Goal: Task Accomplishment & Management: Use online tool/utility

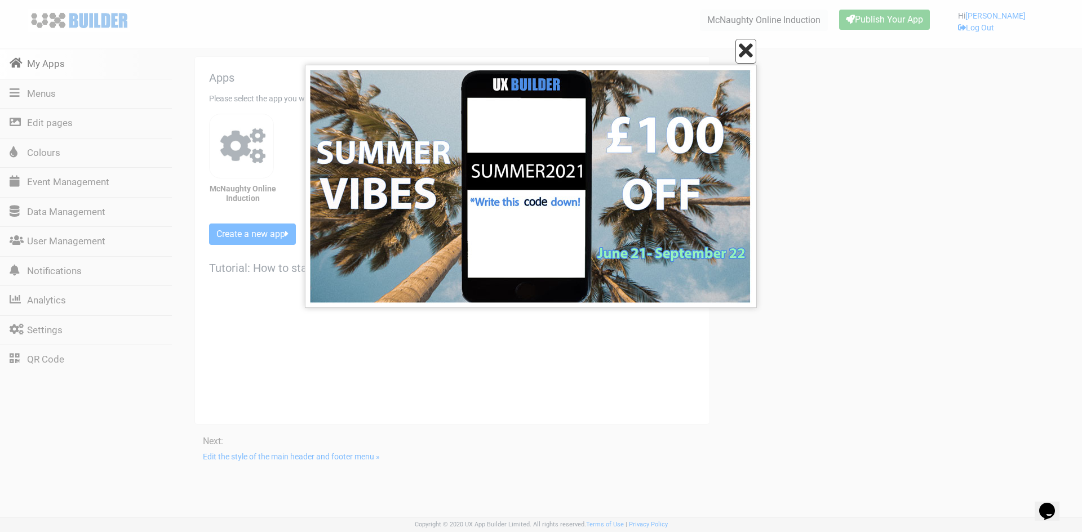
click at [743, 56] on icon at bounding box center [746, 51] width 14 height 20
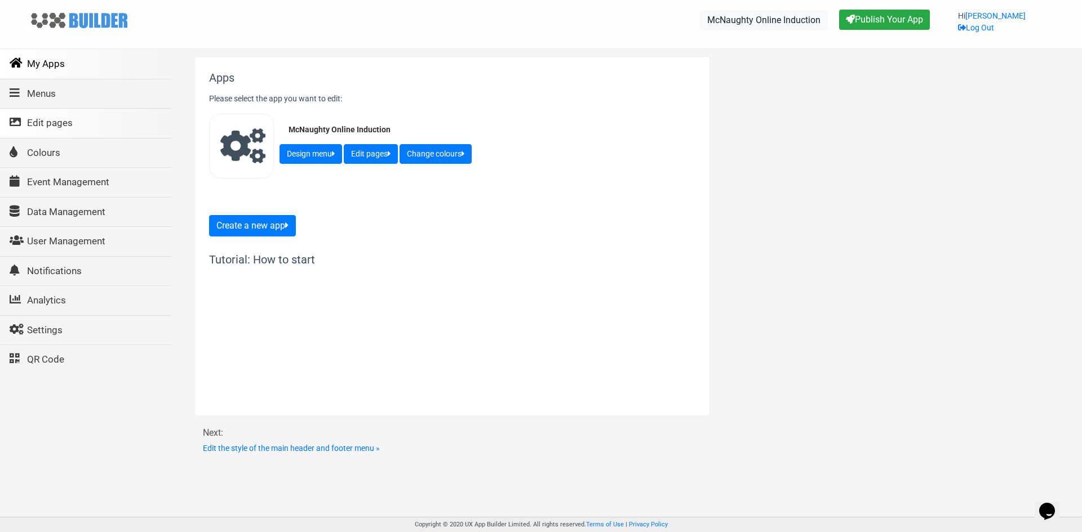
click at [50, 131] on link "Edit pages" at bounding box center [85, 124] width 173 height 30
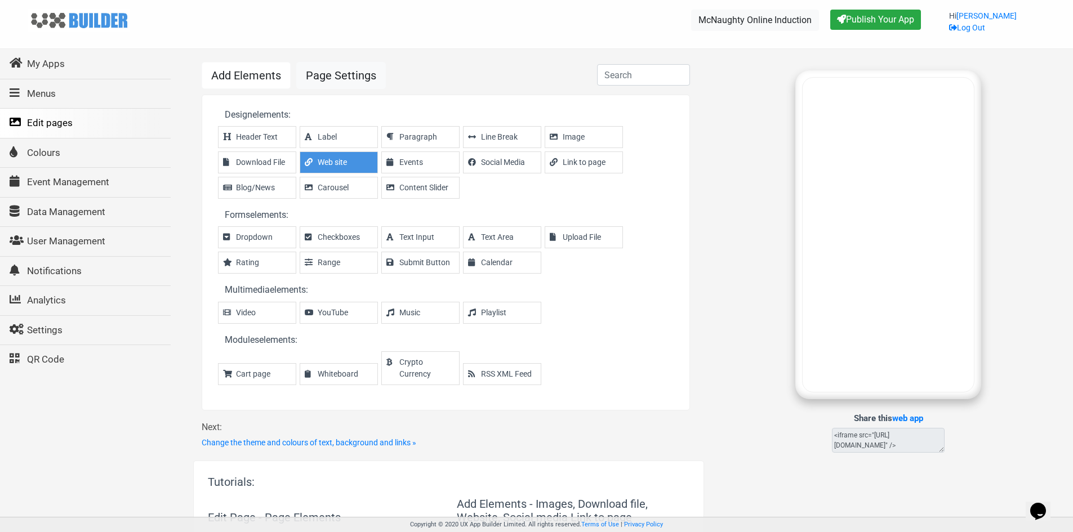
click at [341, 167] on span "Web site" at bounding box center [345, 163] width 54 height 12
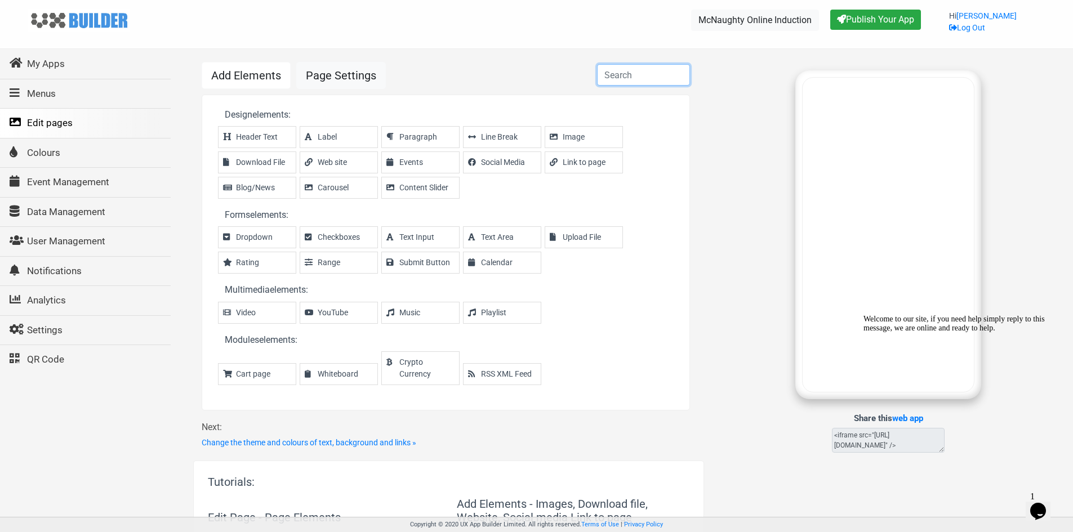
click at [631, 77] on input "text" at bounding box center [643, 74] width 93 height 21
paste input "[URL][DOMAIN_NAME]"
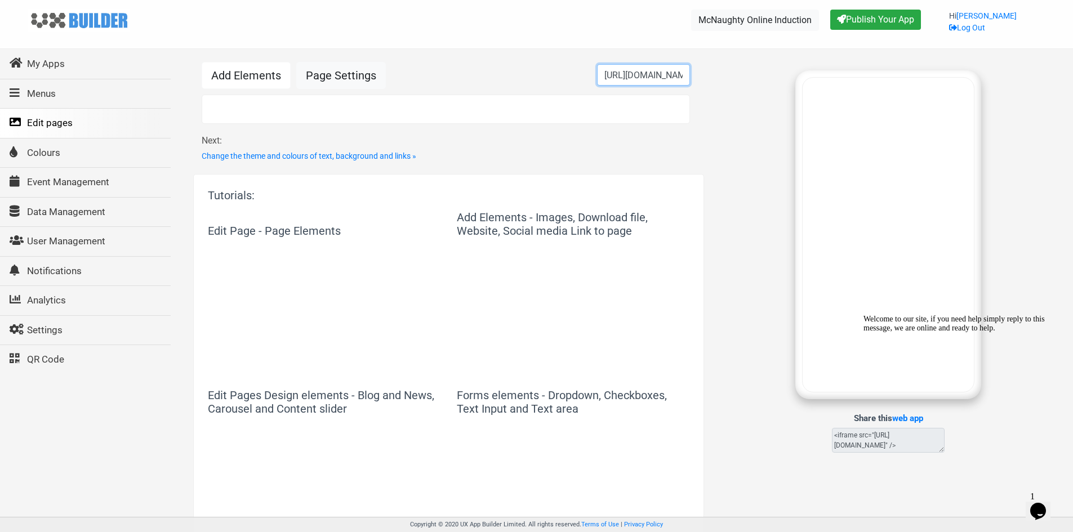
scroll to position [0, 221]
type input "[URL][DOMAIN_NAME]"
click at [357, 73] on link "Page Settings" at bounding box center [341, 75] width 90 height 27
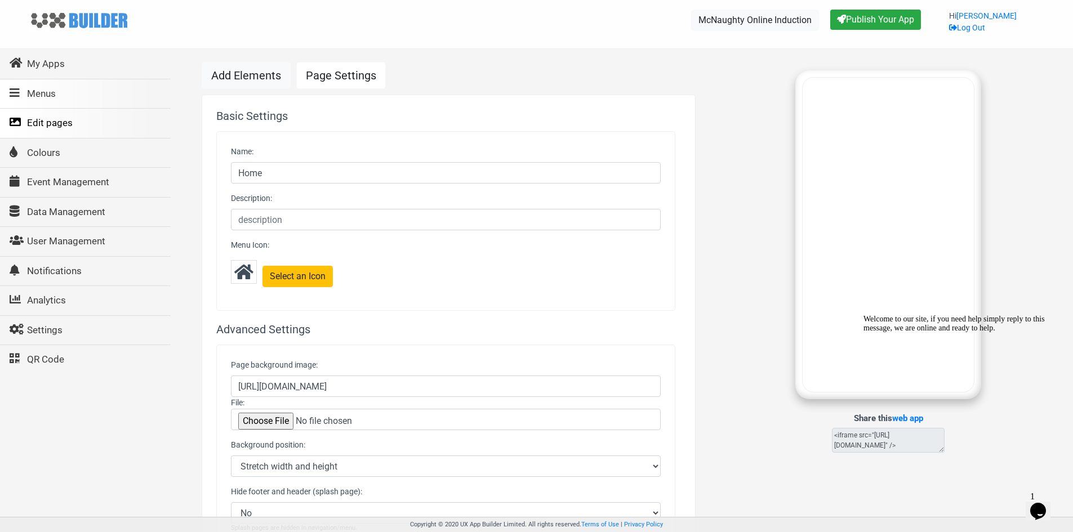
click at [47, 96] on link "Menus" at bounding box center [85, 94] width 172 height 30
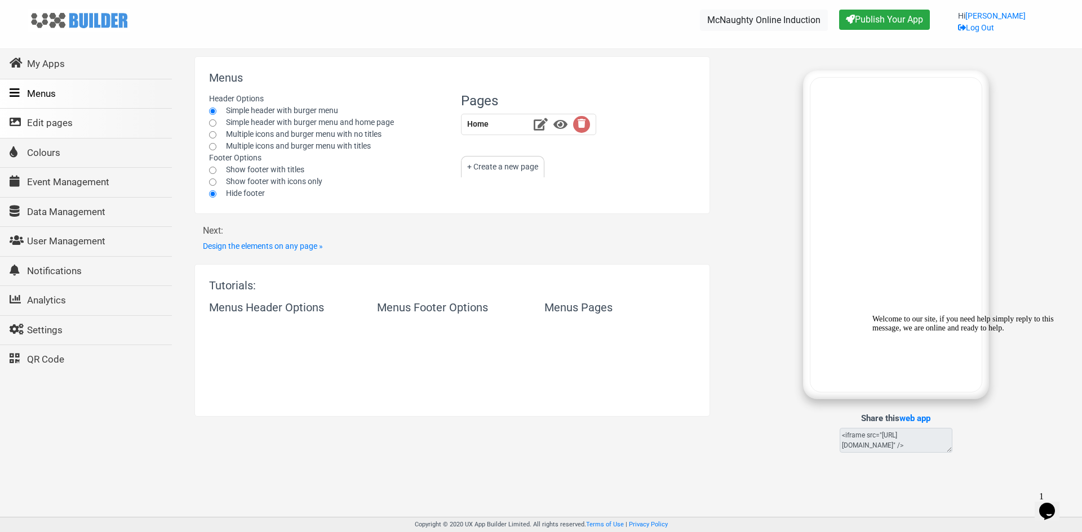
click at [63, 127] on link "Edit pages" at bounding box center [85, 124] width 173 height 30
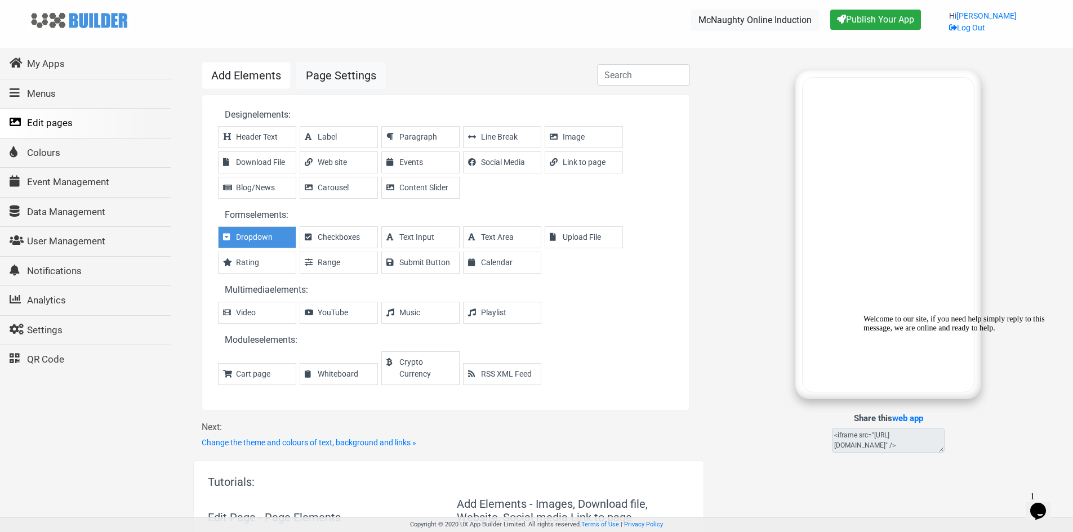
click at [257, 236] on span "Dropdown" at bounding box center [263, 238] width 54 height 12
click at [1058, 333] on div "Welcome to our site, if you need help simply reply to this message, we are onli…" at bounding box center [965, 324] width 203 height 18
click at [864, 315] on icon "Chat attention grabber" at bounding box center [864, 315] width 0 height 0
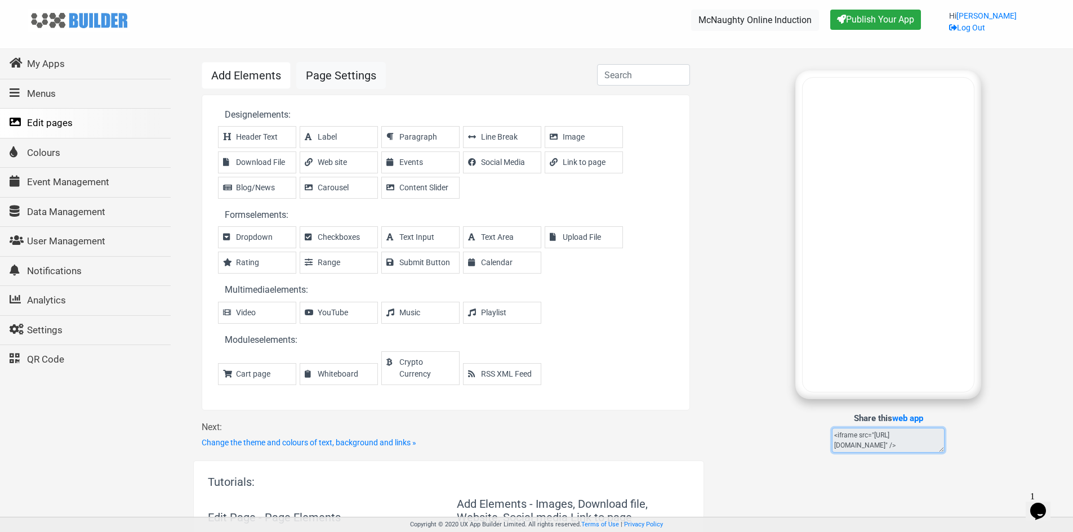
click at [886, 447] on textarea "<iframe src="[URL][DOMAIN_NAME]" />" at bounding box center [888, 440] width 113 height 25
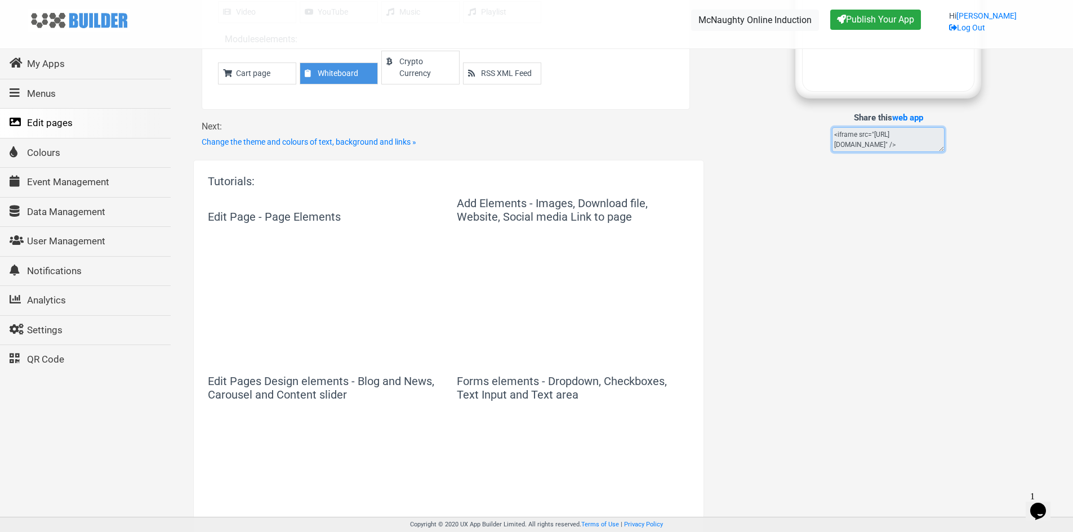
scroll to position [282, 0]
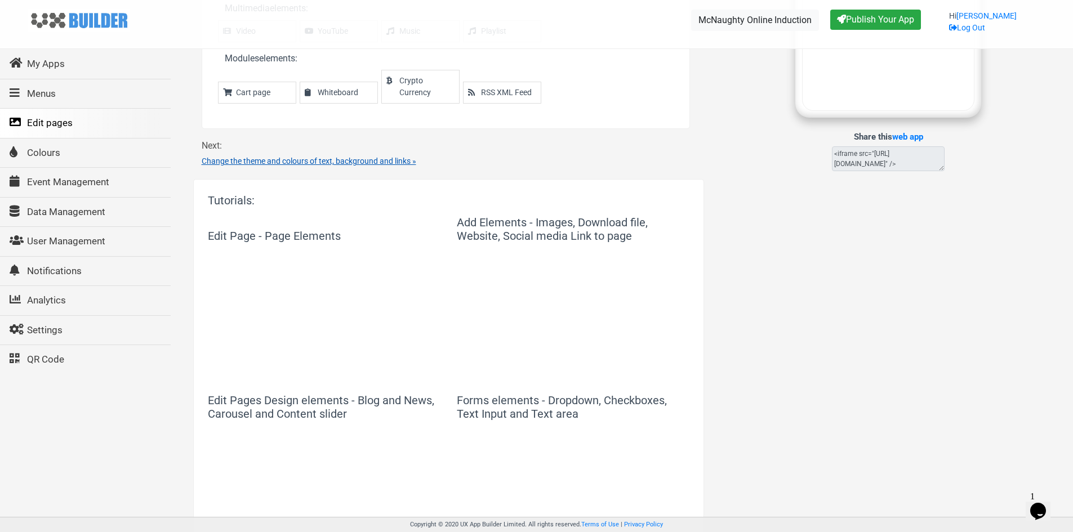
click at [399, 164] on link "Change the theme and colours of text, background and links »" at bounding box center [309, 161] width 215 height 9
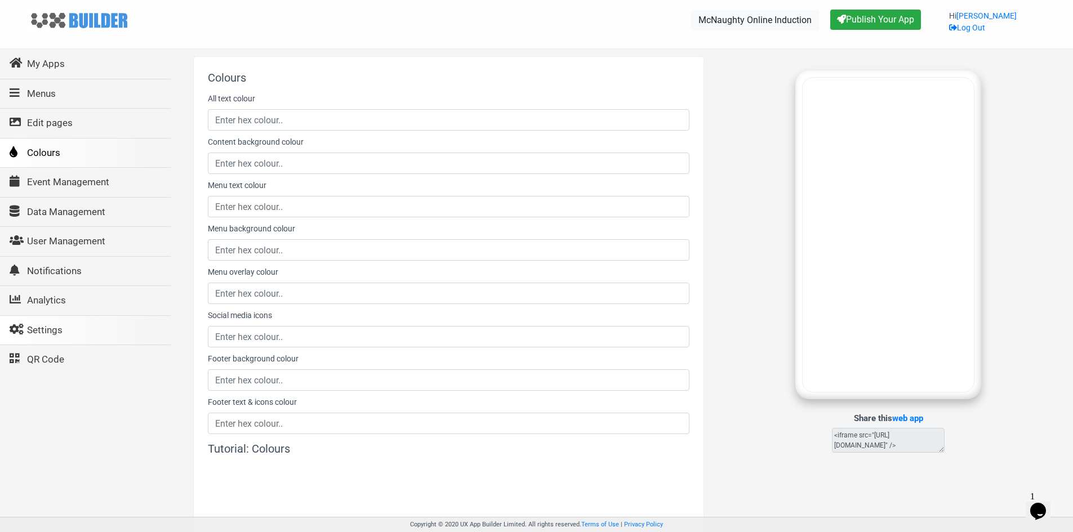
click at [46, 323] on link "Settings" at bounding box center [85, 331] width 172 height 30
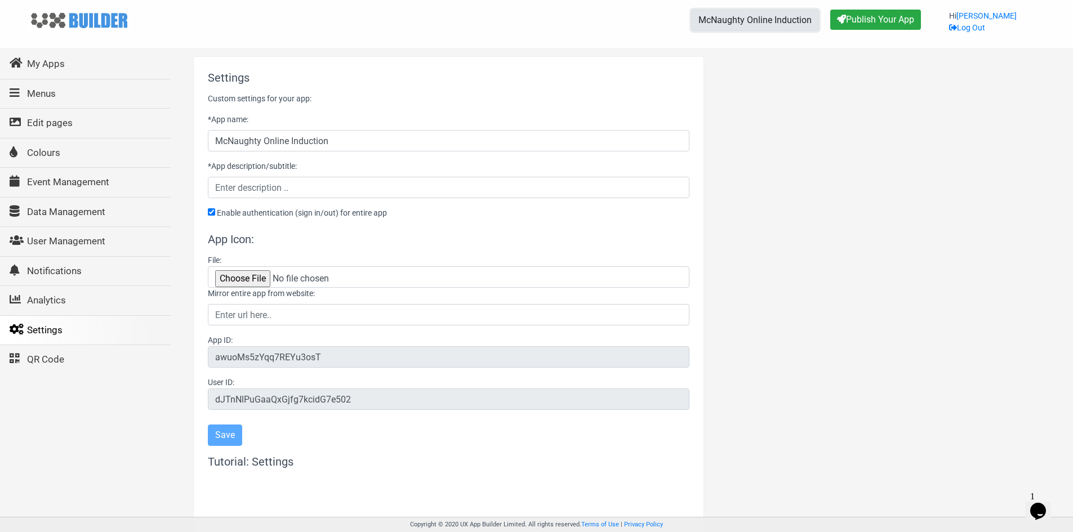
click at [764, 23] on link "McNaughty Online Induction" at bounding box center [755, 20] width 128 height 21
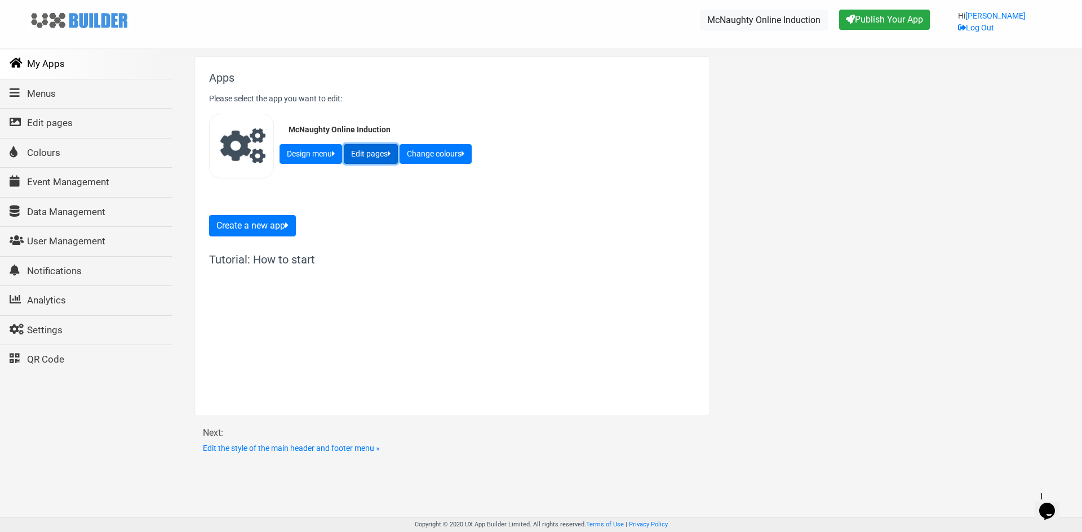
click at [377, 155] on button "Edit pages" at bounding box center [371, 154] width 54 height 20
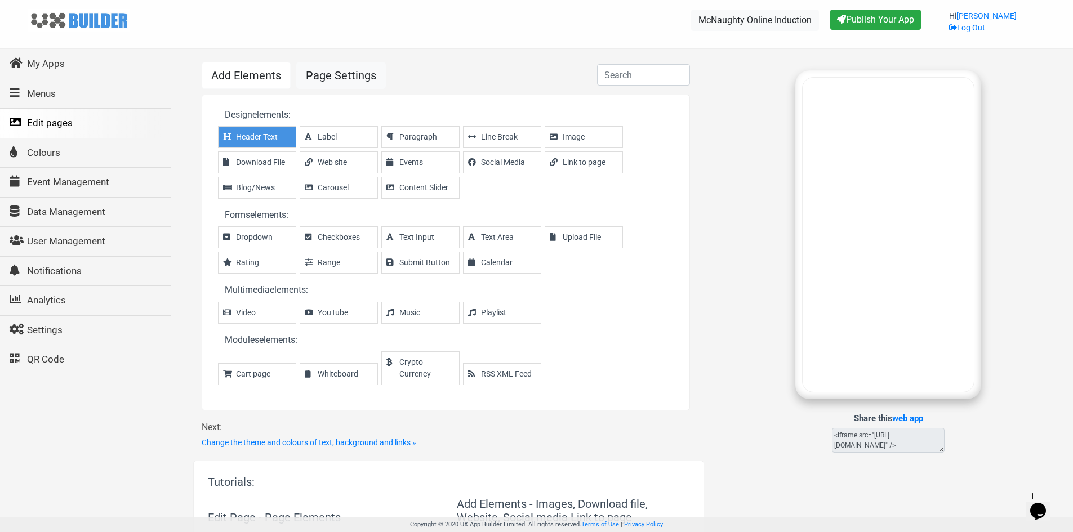
click at [269, 139] on span "Header Text" at bounding box center [263, 137] width 54 height 12
click at [348, 146] on li "Label" at bounding box center [339, 137] width 78 height 22
click at [437, 142] on span "Paragraph" at bounding box center [426, 137] width 54 height 12
click at [493, 140] on span "Line Break" at bounding box center [508, 137] width 54 height 12
click at [583, 144] on li "Image" at bounding box center [584, 137] width 78 height 22
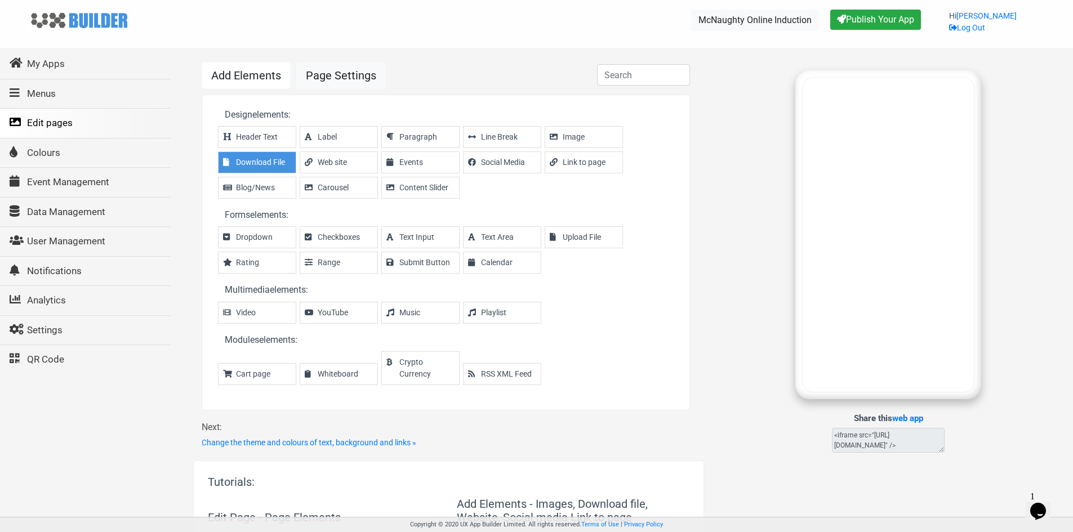
click at [273, 166] on span "Download File" at bounding box center [263, 163] width 54 height 12
click at [341, 166] on span "Web site" at bounding box center [345, 163] width 54 height 12
click at [275, 312] on span "Video" at bounding box center [263, 313] width 54 height 12
click at [330, 312] on span "YouTube" at bounding box center [345, 313] width 54 height 12
click at [417, 313] on span "Music" at bounding box center [426, 313] width 54 height 12
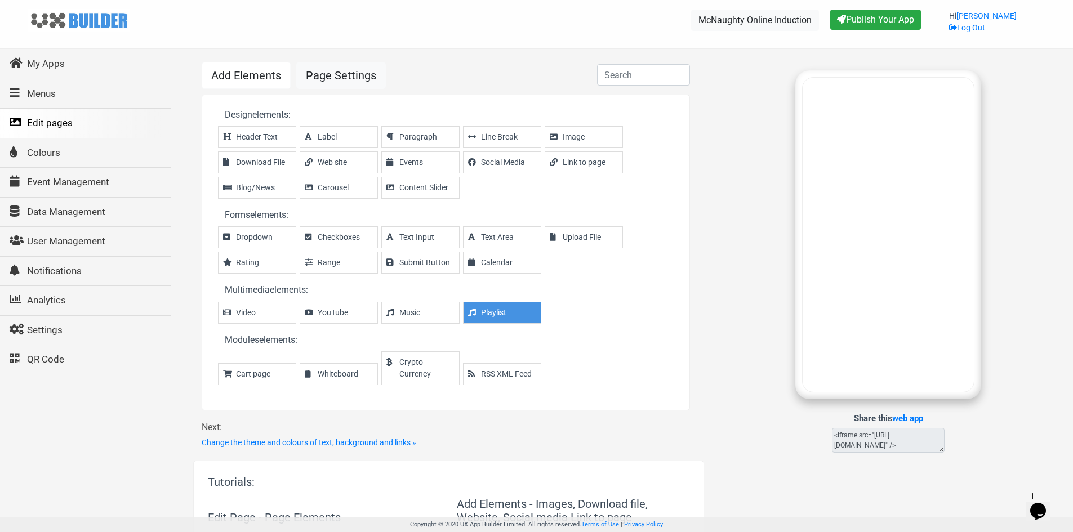
click at [489, 315] on span "Playlist" at bounding box center [508, 313] width 54 height 12
